Goal: Task Accomplishment & Management: Manage account settings

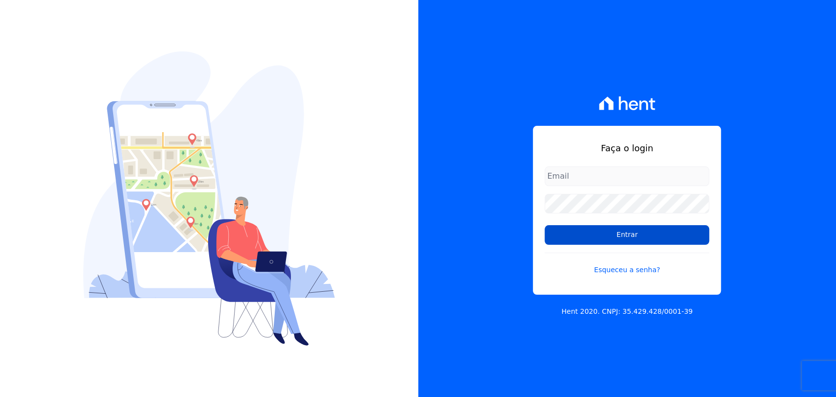
type input "[PERSON_NAME][EMAIL_ADDRESS][DOMAIN_NAME]"
click at [609, 232] on input "Entrar" at bounding box center [626, 235] width 165 height 20
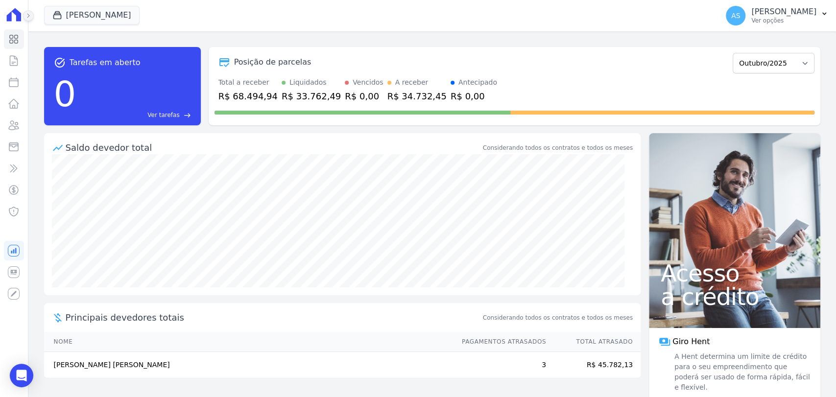
click at [29, 14] on icon at bounding box center [28, 16] width 6 height 6
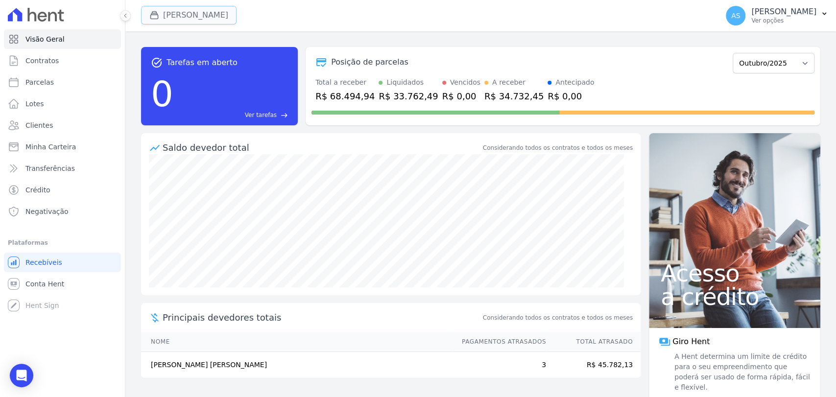
click at [185, 9] on button "[PERSON_NAME]" at bounding box center [188, 15] width 95 height 19
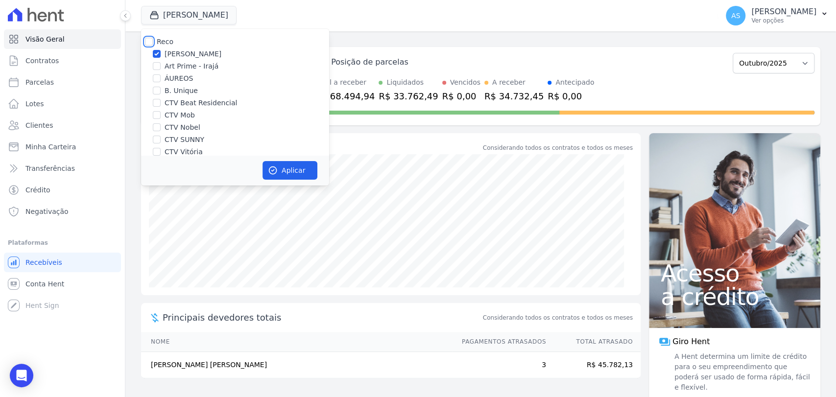
click at [150, 38] on input "Reco" at bounding box center [149, 42] width 8 height 8
checkbox input "true"
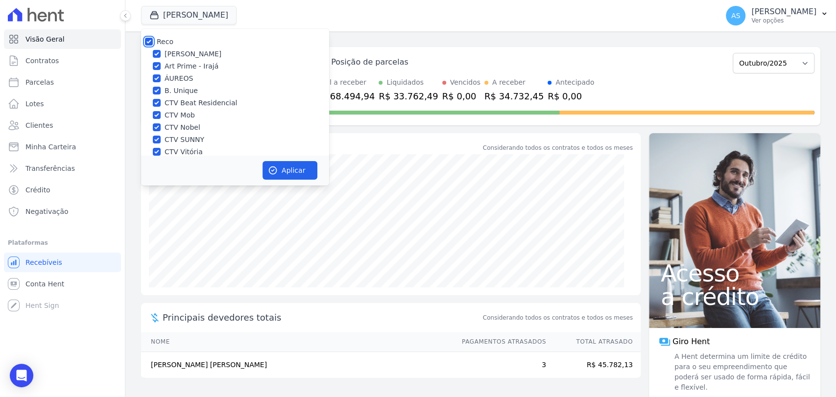
checkbox input "true"
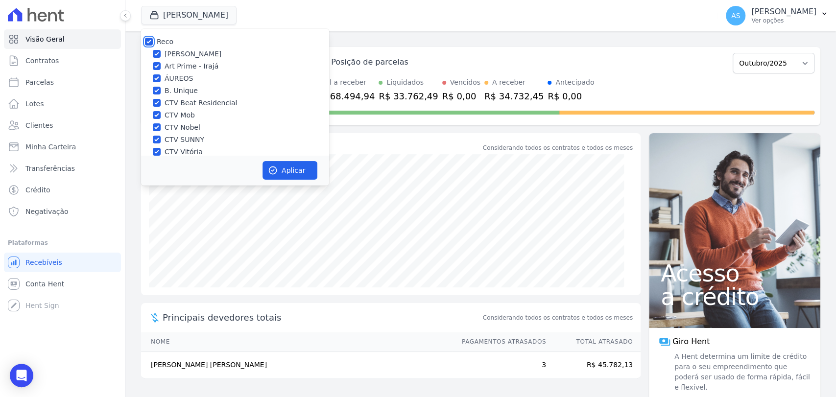
checkbox input "true"
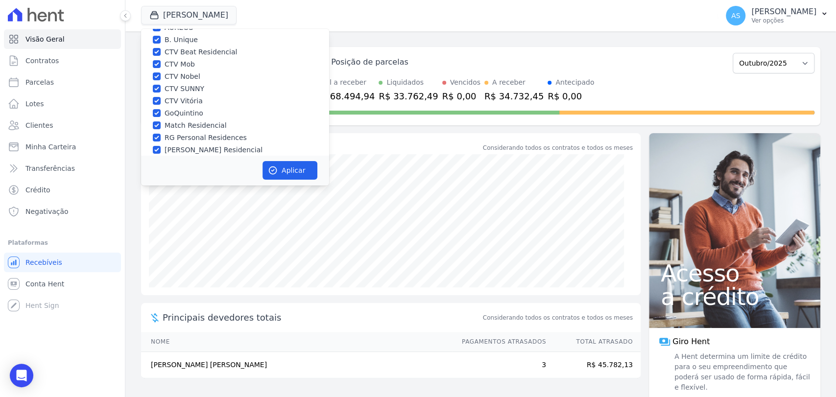
scroll to position [93, 0]
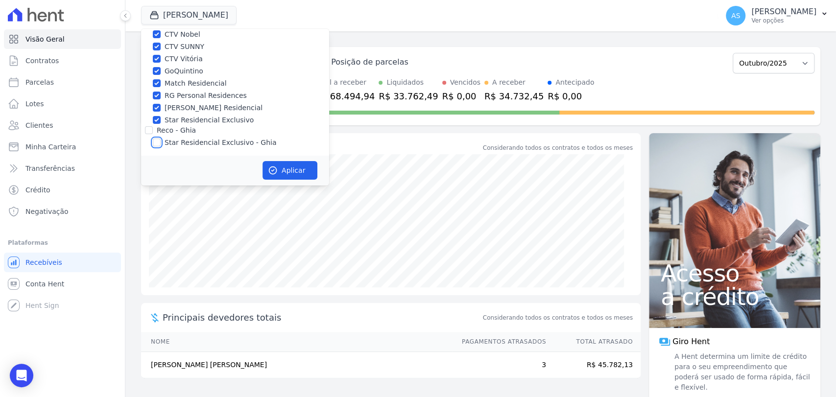
click at [157, 142] on input "Star Residencial Exclusivo - Ghia" at bounding box center [157, 143] width 8 height 8
checkbox input "true"
click at [295, 171] on button "Aplicar" at bounding box center [289, 170] width 55 height 19
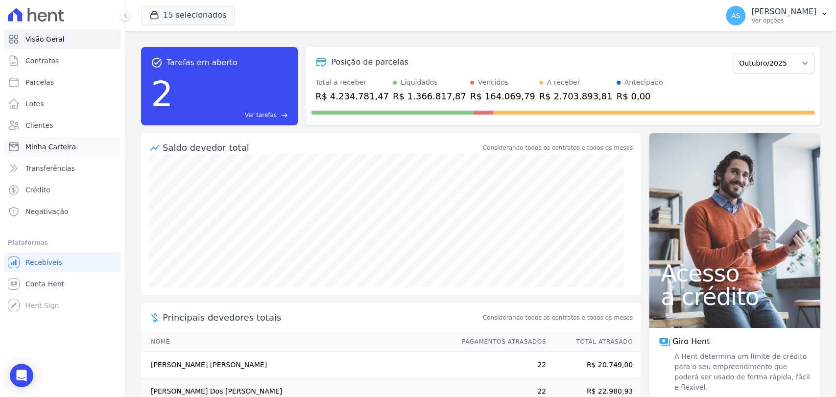
click at [55, 147] on span "Minha Carteira" at bounding box center [50, 147] width 50 height 10
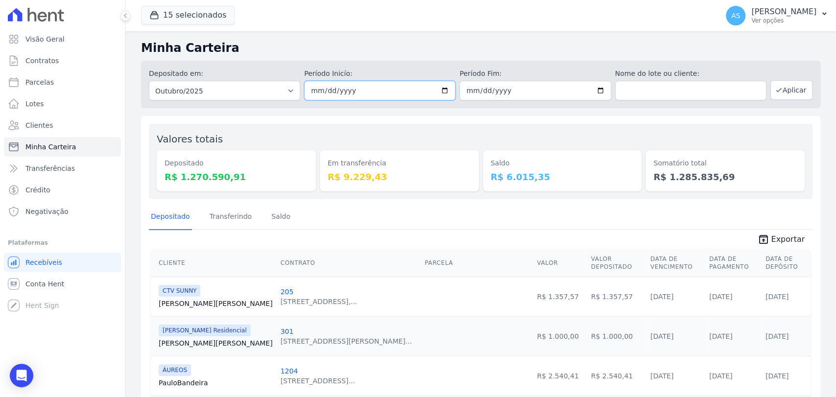
click at [446, 91] on input "2025-10-01" at bounding box center [379, 91] width 151 height 20
type input "[DATE]"
click at [594, 89] on input "2025-10-31" at bounding box center [534, 91] width 151 height 20
type input "[DATE]"
click at [775, 87] on icon "button" at bounding box center [779, 90] width 8 height 8
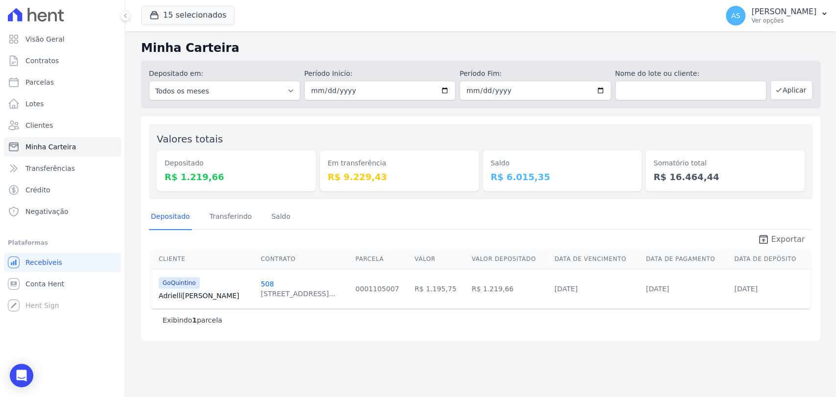
click at [777, 240] on span "Exportar" at bounding box center [788, 240] width 34 height 12
click at [17, 373] on icon "Open Intercom Messenger" at bounding box center [21, 375] width 13 height 13
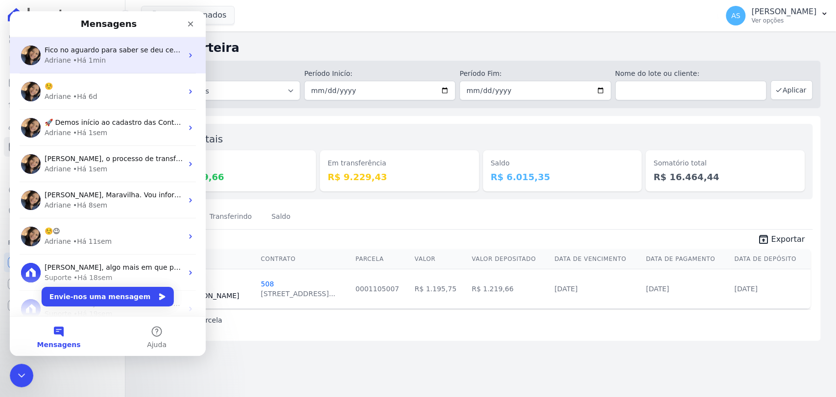
click at [122, 47] on span "Fico no aguardo para saber se deu certo. ;)" at bounding box center [119, 50] width 148 height 8
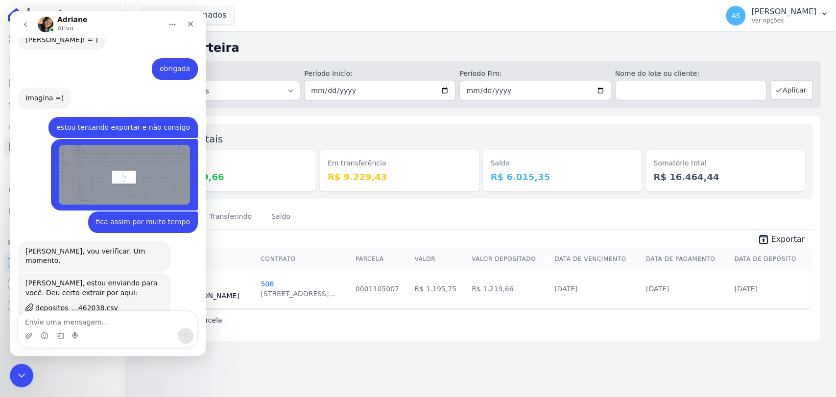
scroll to position [8738, 0]
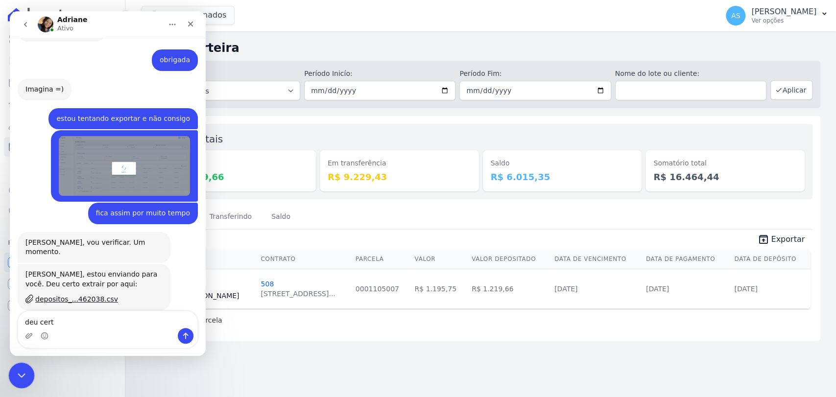
type textarea "deu certo"
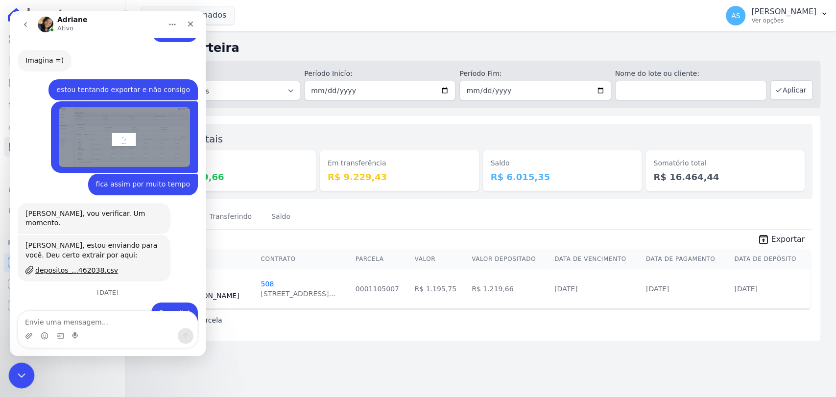
click at [24, 379] on icon "Fechar mensagem da Intercom" at bounding box center [20, 374] width 12 height 12
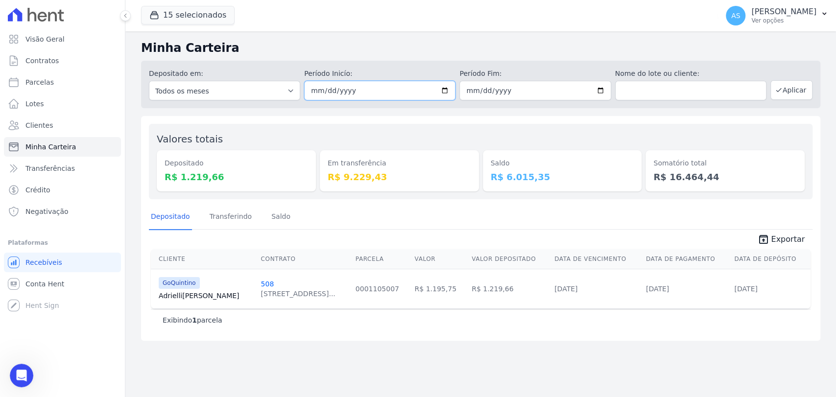
click at [445, 90] on input "[DATE]" at bounding box center [379, 91] width 151 height 20
type input "2025-10-14"
click at [606, 88] on input "[DATE]" at bounding box center [534, 91] width 151 height 20
type input "2025-10-14"
click at [790, 86] on button "Aplicar" at bounding box center [791, 90] width 42 height 20
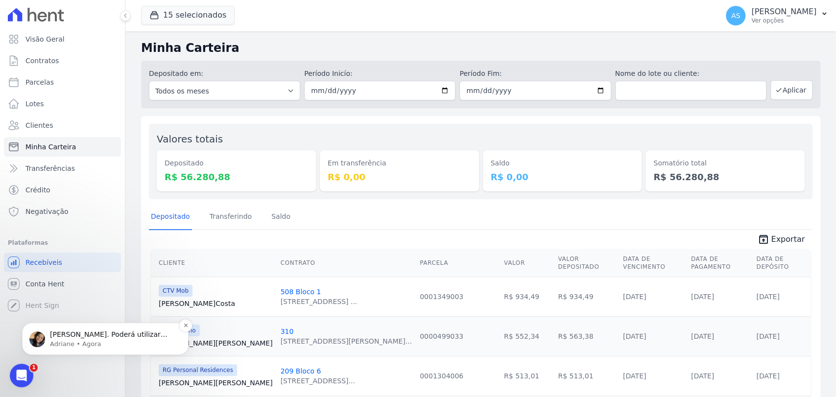
click at [73, 337] on span "Maravilha Andreza. Poderá utilizar este servidor para acessar a plataforma. ; )" at bounding box center [109, 343] width 118 height 27
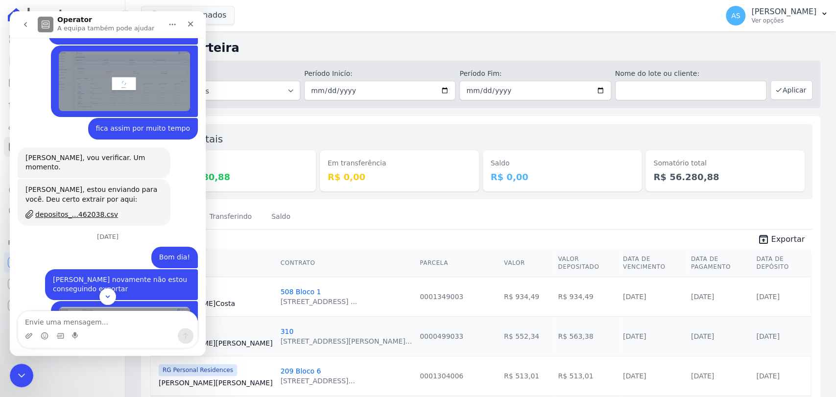
scroll to position [8831, 0]
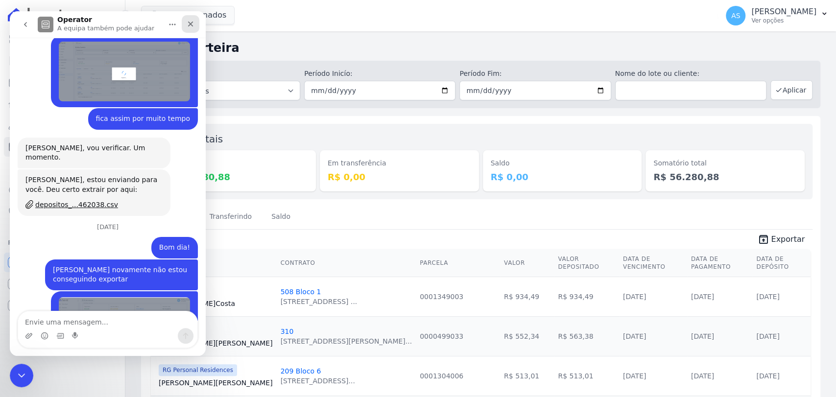
click at [193, 26] on icon "Fechar" at bounding box center [191, 24] width 8 height 8
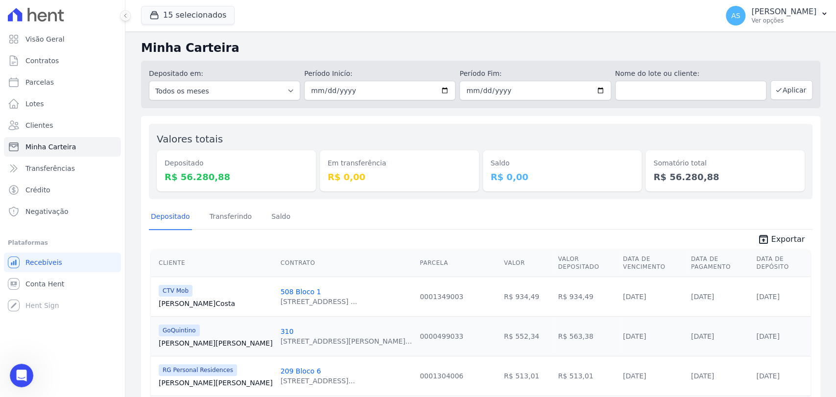
scroll to position [8815, 0]
click at [440, 90] on input "2025-10-14" at bounding box center [379, 91] width 151 height 20
type input "[DATE]"
click at [595, 91] on input "2025-10-14" at bounding box center [534, 91] width 151 height 20
type input "[DATE]"
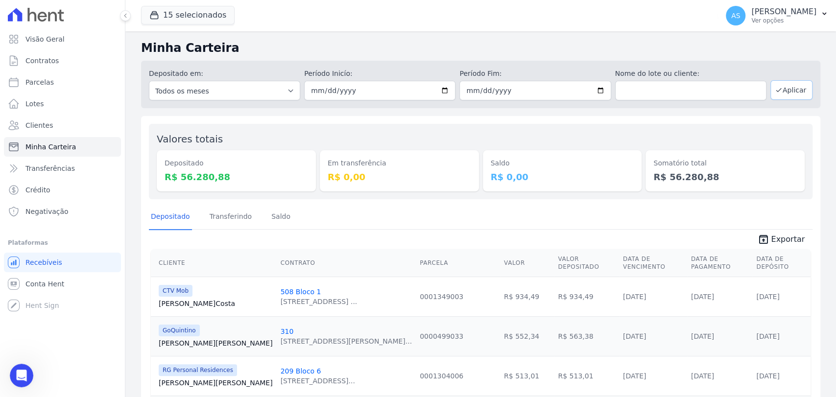
click at [777, 92] on button "Aplicar" at bounding box center [791, 90] width 42 height 20
